Goal: Check status: Check status

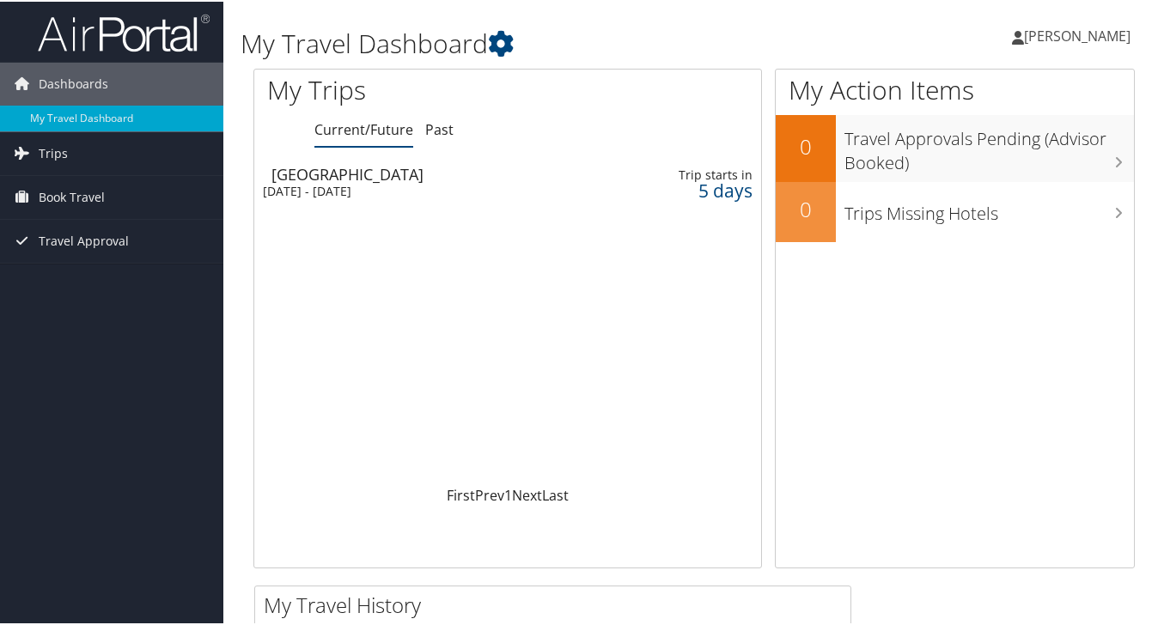
click at [337, 179] on div "[GEOGRAPHIC_DATA]" at bounding box center [434, 172] width 326 height 15
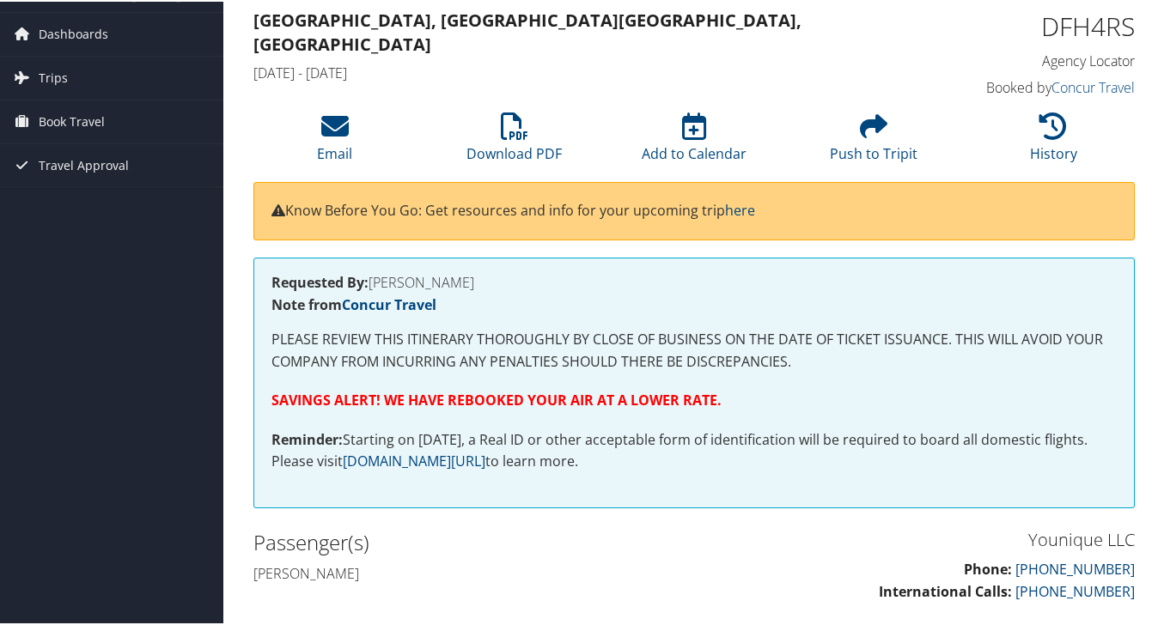
scroll to position [47, 0]
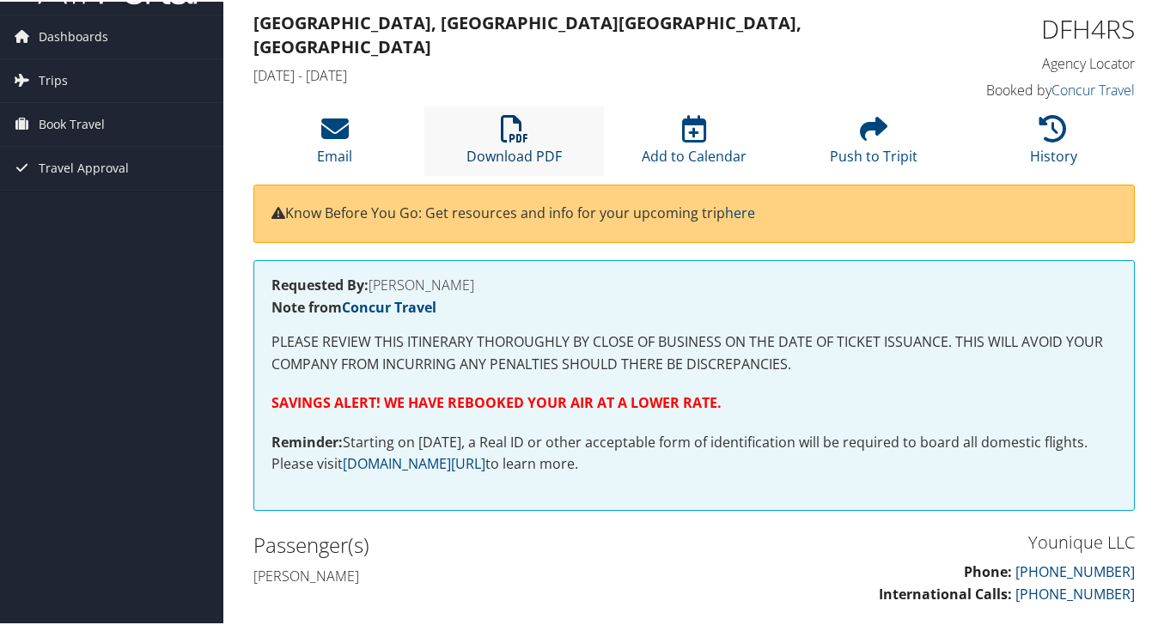
click at [510, 128] on icon at bounding box center [514, 126] width 27 height 27
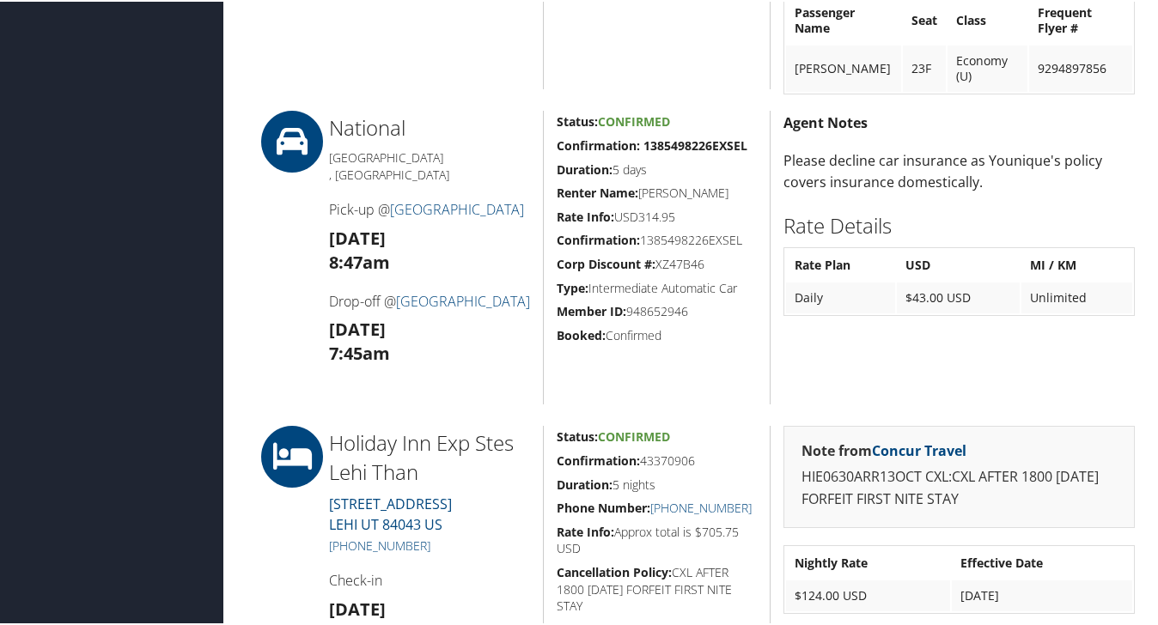
scroll to position [1153, 0]
